Goal: Task Accomplishment & Management: Manage account settings

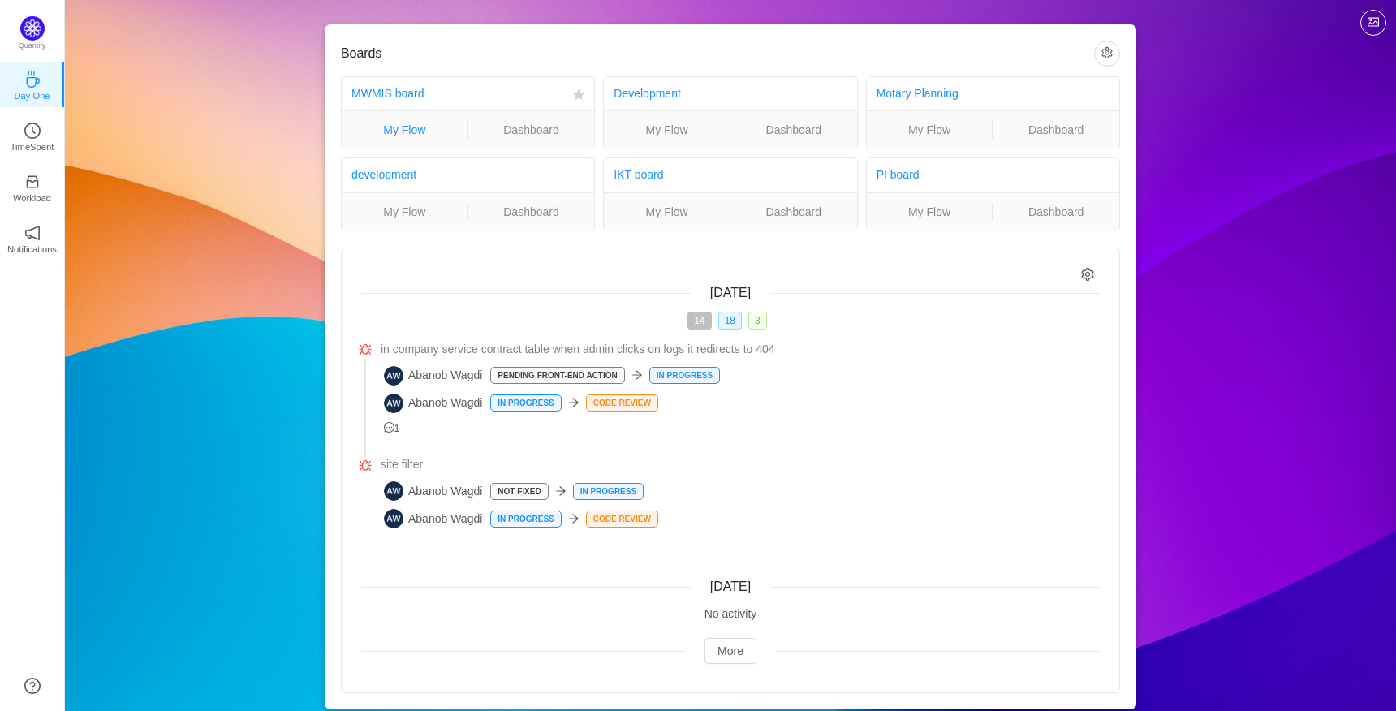
click at [416, 124] on link "My Flow" at bounding box center [405, 130] width 126 height 18
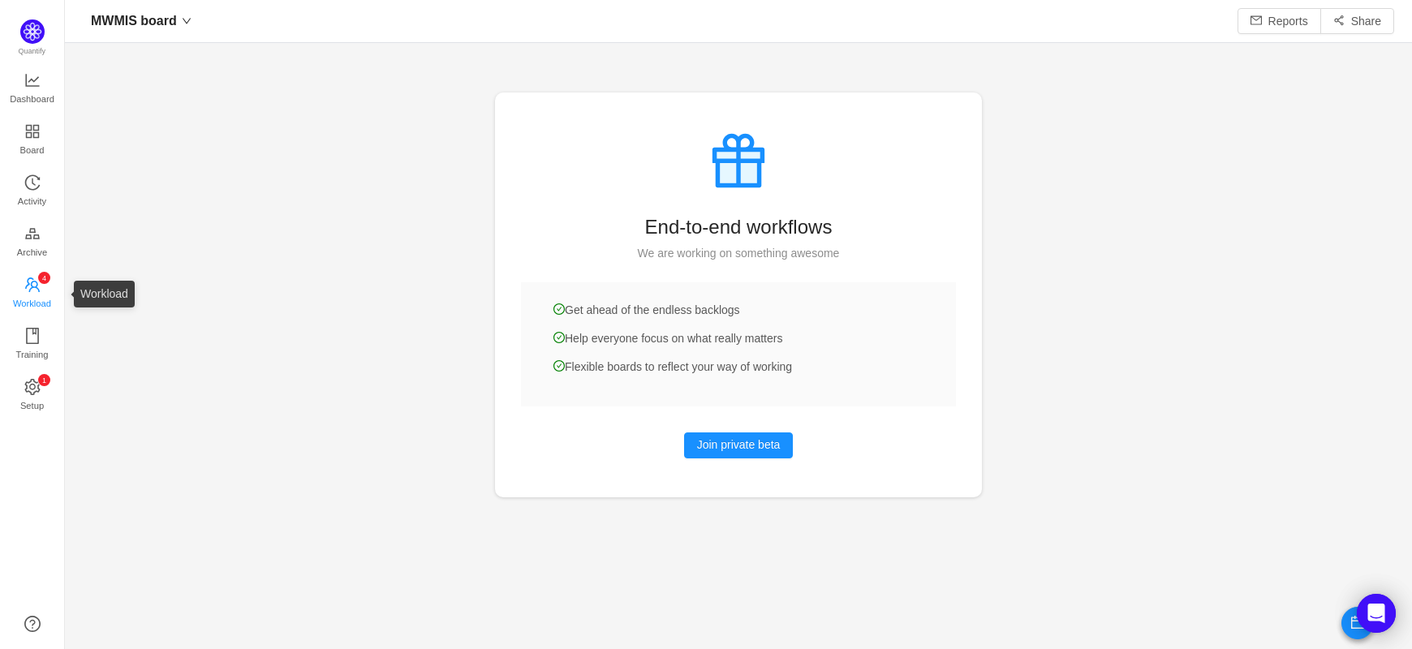
scroll to position [616, 1298]
click at [29, 205] on span "Activity" at bounding box center [32, 201] width 28 height 32
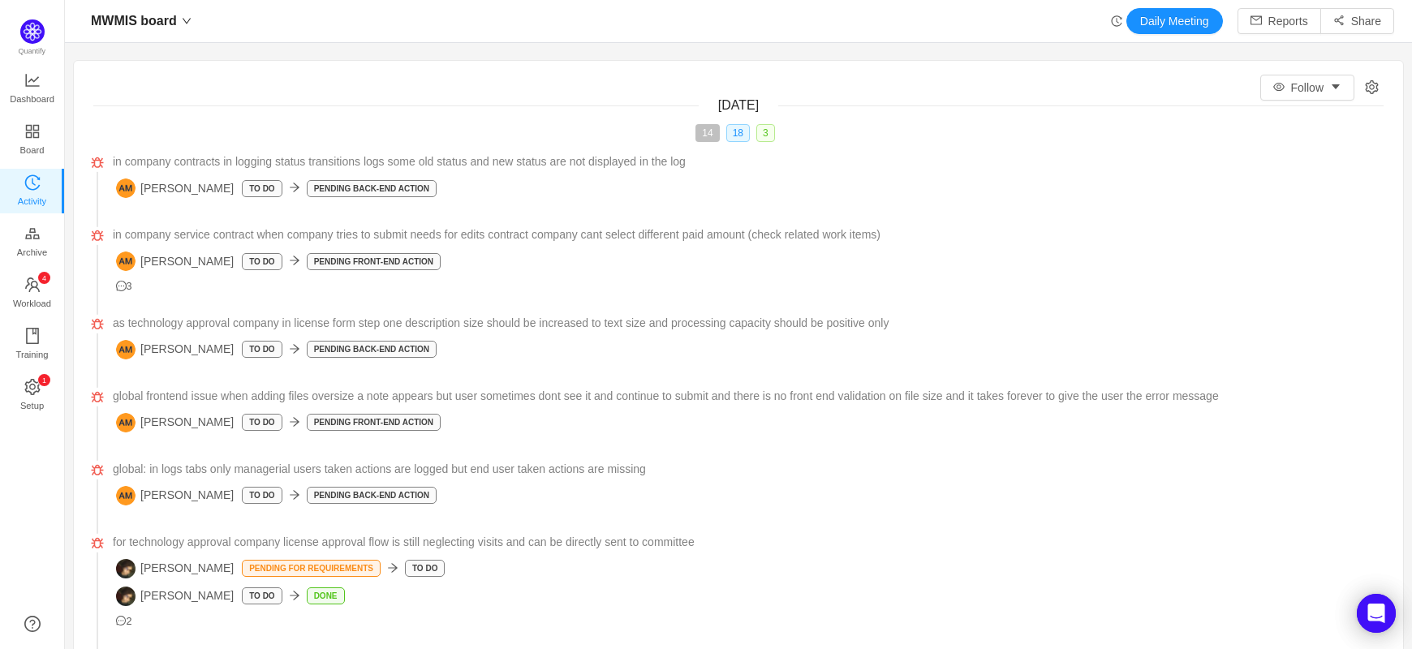
scroll to position [24, 24]
